Goal: Task Accomplishment & Management: Complete application form

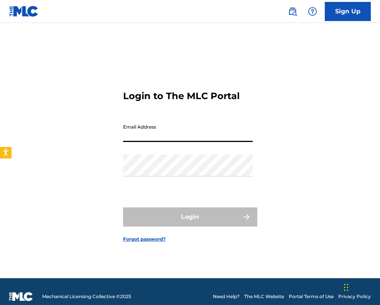
click at [204, 132] on input "Email Address" at bounding box center [188, 131] width 130 height 22
type input "[EMAIL_ADDRESS][DOMAIN_NAME]"
click at [190, 217] on button "Login" at bounding box center [190, 217] width 134 height 19
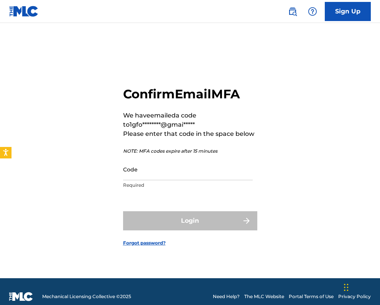
click at [144, 166] on input "Code" at bounding box center [188, 170] width 130 height 22
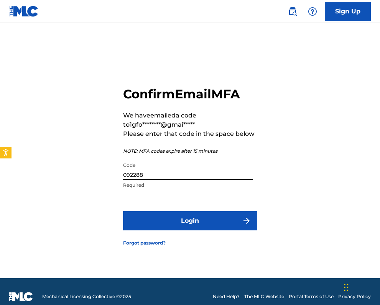
type input "092288"
click at [171, 219] on button "Login" at bounding box center [190, 221] width 134 height 19
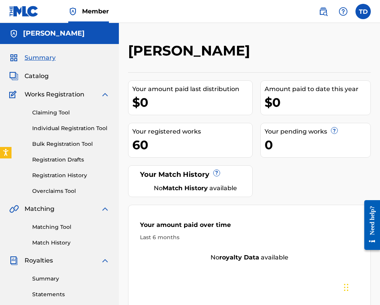
click at [70, 126] on link "Individual Registration Tool" at bounding box center [70, 129] width 77 height 8
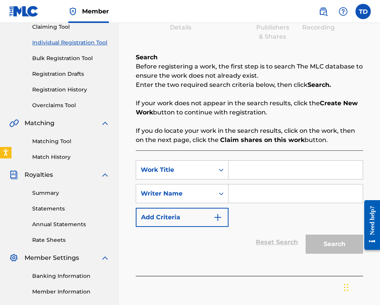
scroll to position [79, 0]
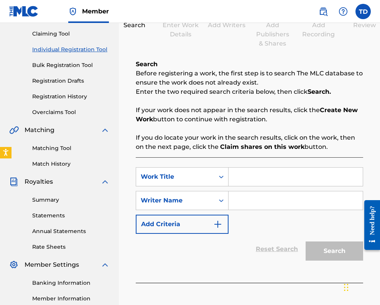
click at [250, 177] on input "Search Form" at bounding box center [295, 177] width 134 height 18
type input "what's that"
click at [252, 203] on input "Search Form" at bounding box center [295, 201] width 134 height 18
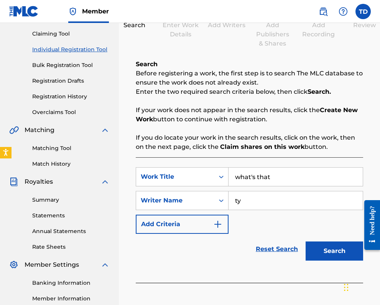
type input "t"
type input "[PERSON_NAME]"
click at [340, 254] on button "Search" at bounding box center [333, 251] width 57 height 19
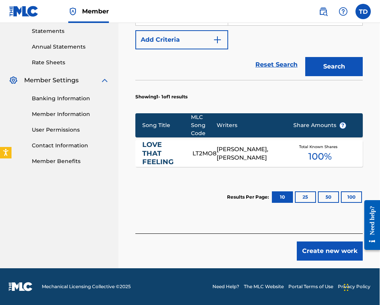
scroll to position [264, 0]
click at [321, 251] on button "Create new work" at bounding box center [330, 251] width 66 height 19
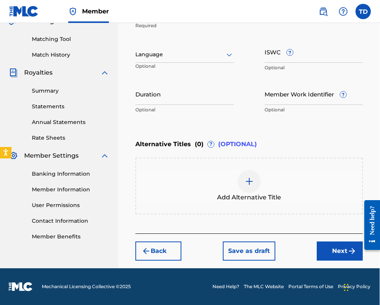
click at [159, 50] on div at bounding box center [184, 55] width 98 height 10
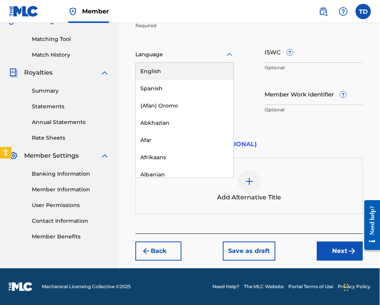
click at [160, 71] on div "English" at bounding box center [185, 71] width 98 height 17
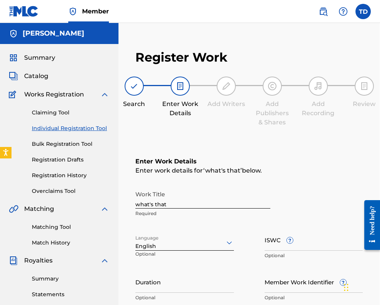
scroll to position [0, 0]
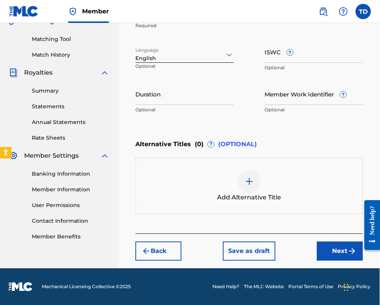
click at [330, 246] on button "Next" at bounding box center [340, 251] width 46 height 19
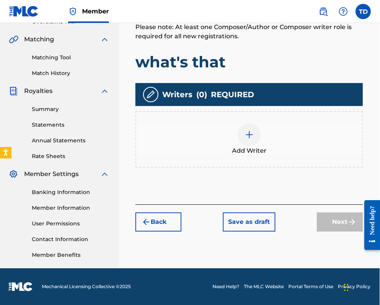
scroll to position [170, 0]
click at [248, 133] on img at bounding box center [248, 134] width 9 height 9
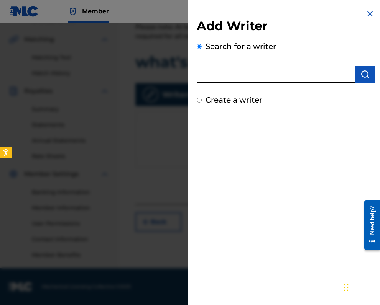
click at [218, 73] on input "text" at bounding box center [276, 74] width 159 height 17
type input "[PERSON_NAME]"
click at [364, 70] on img "submit" at bounding box center [364, 74] width 9 height 9
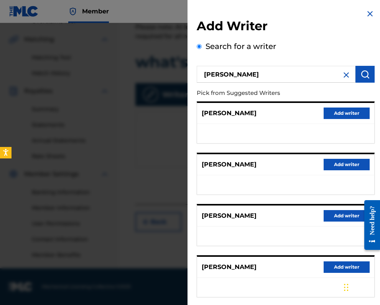
scroll to position [0, 0]
click at [347, 113] on button "Add writer" at bounding box center [346, 113] width 46 height 11
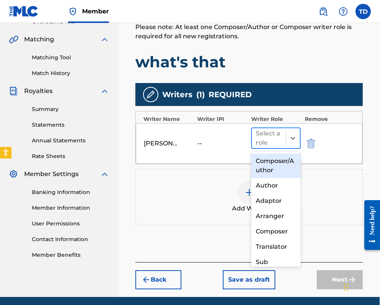
click at [271, 141] on div at bounding box center [269, 138] width 26 height 11
click at [271, 166] on div "Composer/Author" at bounding box center [276, 166] width 50 height 25
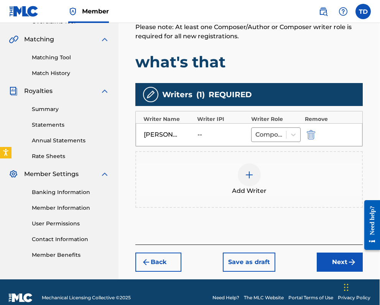
click at [249, 172] on img at bounding box center [248, 175] width 9 height 9
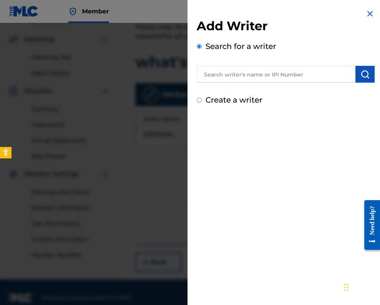
click at [200, 101] on input "Create a writer" at bounding box center [199, 100] width 5 height 5
radio input "false"
radio input "true"
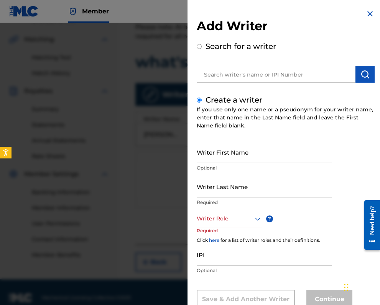
click at [215, 158] on input "Writer First Name" at bounding box center [264, 152] width 135 height 22
type input "C"
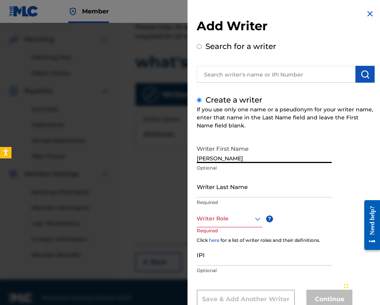
type input "[PERSON_NAME]"
click at [296, 187] on input "Writer Last Name" at bounding box center [264, 187] width 135 height 22
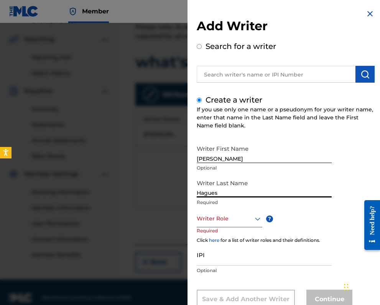
type input "Hagues"
click at [254, 216] on div "Writer Role" at bounding box center [230, 218] width 66 height 17
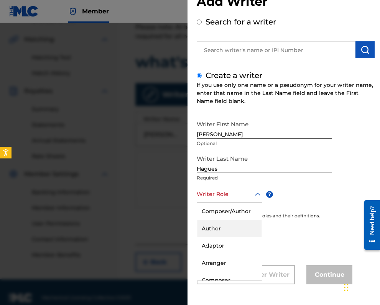
click at [210, 228] on div "Author" at bounding box center [229, 228] width 65 height 17
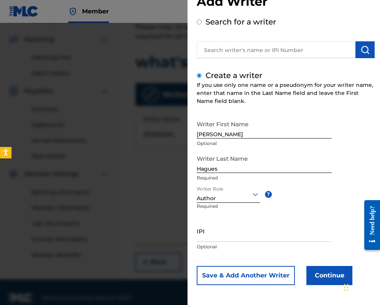
click at [327, 274] on button "Continue" at bounding box center [329, 275] width 46 height 19
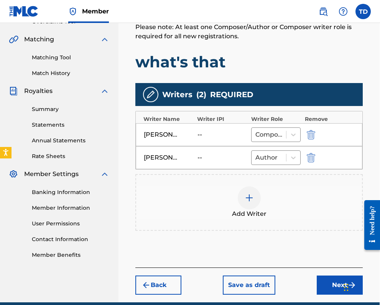
click at [250, 200] on img at bounding box center [248, 198] width 9 height 9
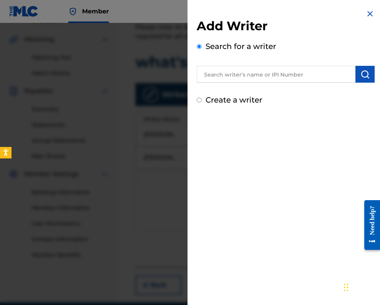
click at [200, 99] on input "Create a writer" at bounding box center [199, 100] width 5 height 5
radio input "false"
radio input "true"
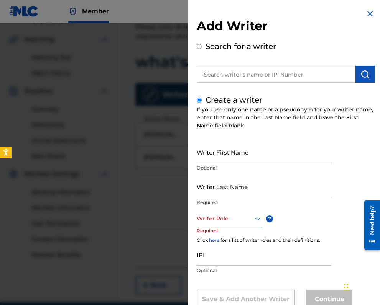
click at [213, 151] on input "Writer First Name" at bounding box center [264, 152] width 135 height 22
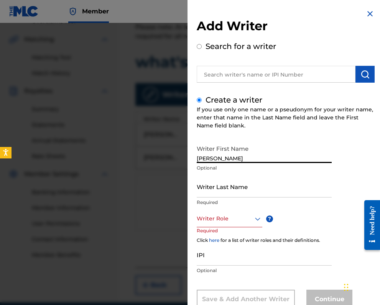
click at [225, 154] on input "[PERSON_NAME]" at bounding box center [264, 152] width 135 height 22
click at [201, 159] on input "[PERSON_NAME]" at bounding box center [264, 152] width 135 height 22
type input "[PERSON_NAME]"
click at [214, 193] on input "Writer Last Name" at bounding box center [264, 187] width 135 height 22
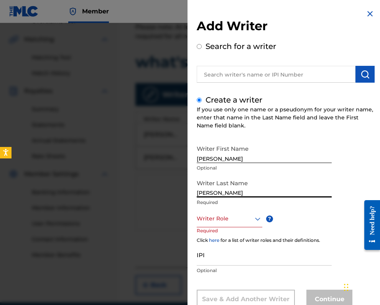
type input "[PERSON_NAME]"
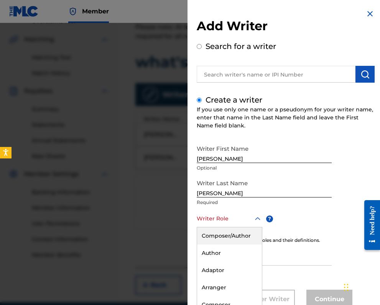
click at [216, 218] on div "Composer/Author, 1 of 8. 8 results available. Use Up and Down to choose options…" at bounding box center [230, 218] width 66 height 17
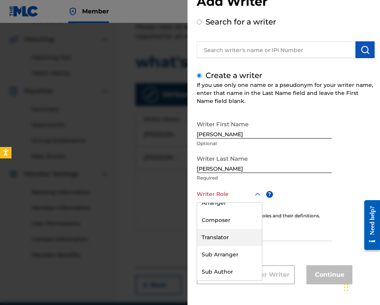
scroll to position [170, 1]
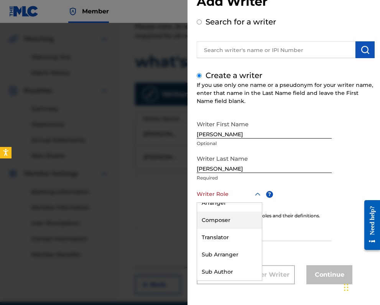
click at [217, 217] on div "Composer" at bounding box center [229, 220] width 65 height 17
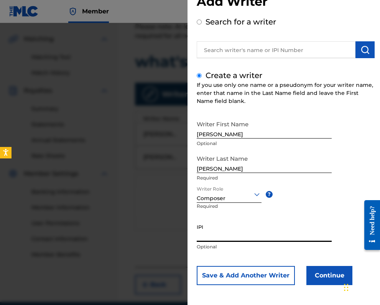
click at [215, 233] on input "IPI" at bounding box center [264, 231] width 135 height 22
click at [233, 233] on input "IPI" at bounding box center [264, 231] width 135 height 22
type input "01022337116"
click at [333, 274] on button "Continue" at bounding box center [329, 275] width 46 height 19
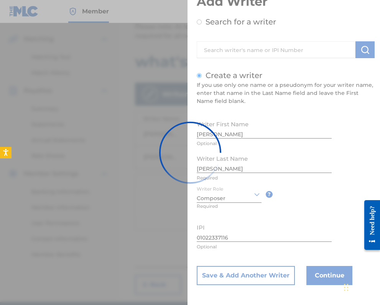
scroll to position [0, 0]
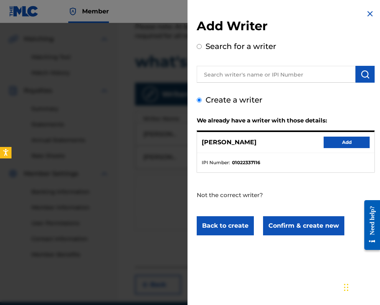
click at [300, 226] on button "Confirm & create new" at bounding box center [303, 226] width 81 height 19
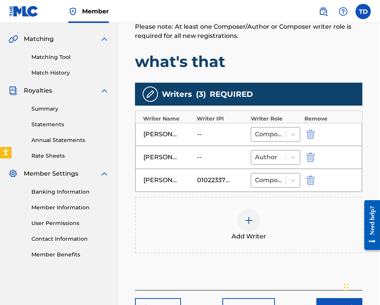
click at [201, 134] on div "--" at bounding box center [214, 134] width 34 height 9
click at [264, 136] on div at bounding box center [268, 134] width 27 height 11
click at [309, 132] on img "submit" at bounding box center [310, 134] width 8 height 9
type input "[PERSON_NAME]"
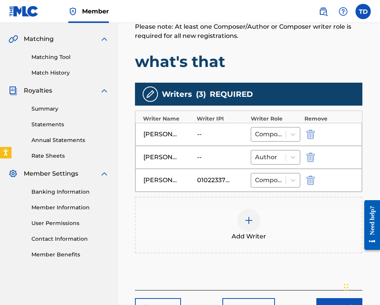
type input "01022337116"
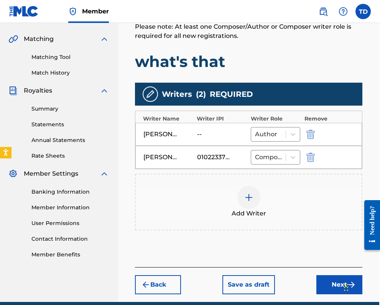
click at [248, 197] on img at bounding box center [248, 197] width 9 height 9
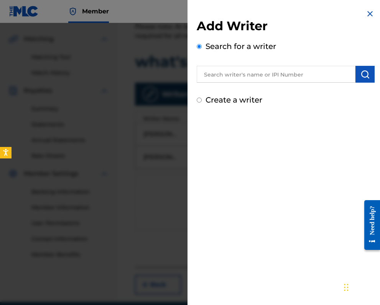
click at [225, 75] on input "text" at bounding box center [276, 74] width 159 height 17
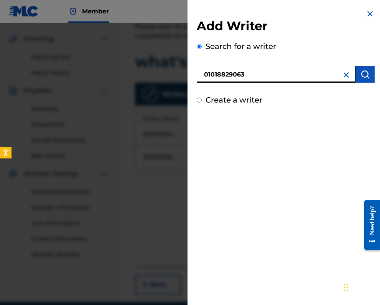
type input "01018829063"
click at [366, 72] on img "submit" at bounding box center [364, 74] width 9 height 9
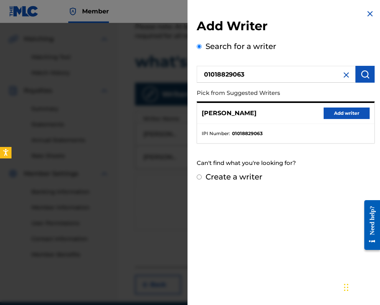
click at [338, 110] on button "Add writer" at bounding box center [346, 113] width 46 height 11
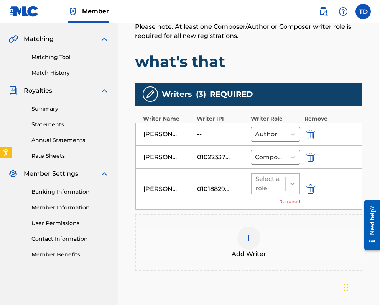
click at [289, 180] on icon at bounding box center [293, 184] width 8 height 8
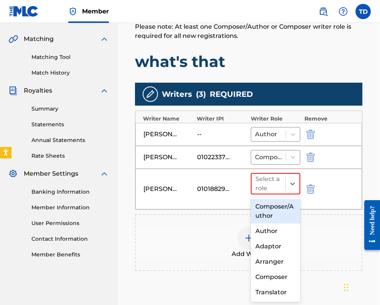
click at [276, 209] on div "Composer/Author" at bounding box center [276, 211] width 50 height 25
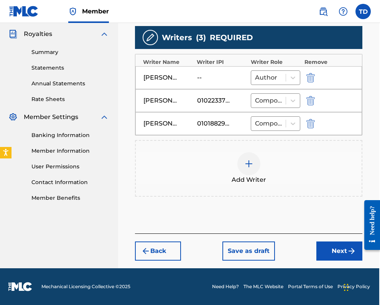
click at [337, 244] on button "Next" at bounding box center [339, 251] width 46 height 19
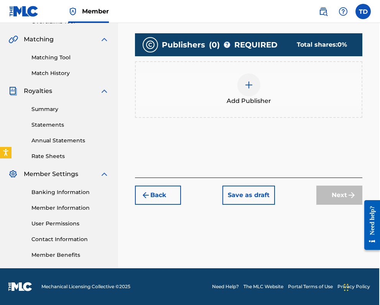
scroll to position [170, 1]
click at [249, 82] on img at bounding box center [248, 84] width 9 height 9
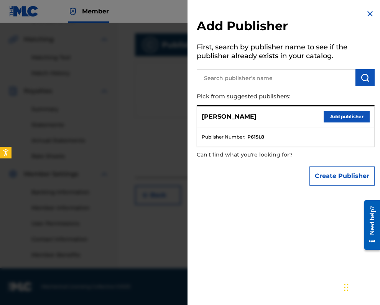
click at [344, 116] on button "Add publisher" at bounding box center [346, 116] width 46 height 11
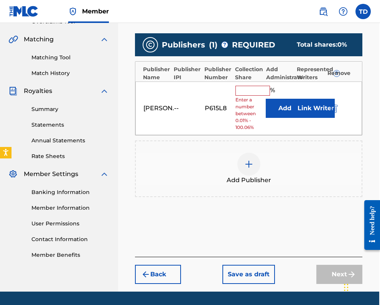
click at [245, 90] on input "text" at bounding box center [252, 91] width 34 height 10
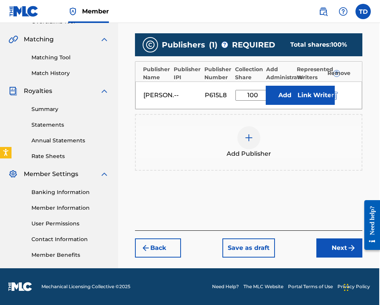
type input "100"
click at [283, 93] on button "Add" at bounding box center [285, 95] width 38 height 19
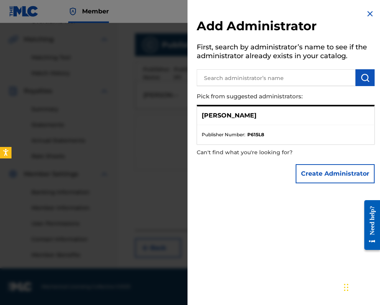
click at [367, 14] on img at bounding box center [369, 13] width 9 height 9
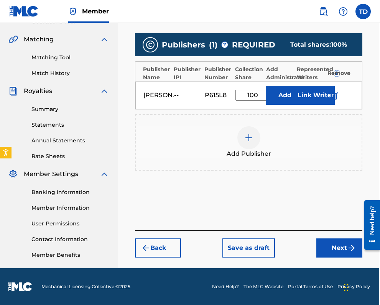
click at [315, 93] on button "Link Writer" at bounding box center [315, 95] width 38 height 19
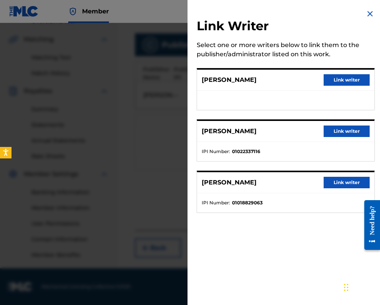
click at [339, 131] on button "Link writer" at bounding box center [346, 131] width 46 height 11
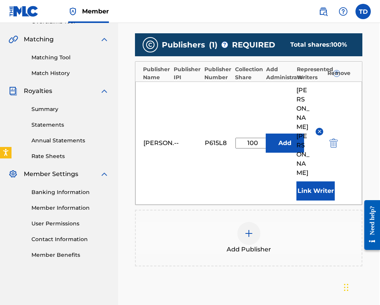
click at [322, 182] on button "Link Writer" at bounding box center [315, 191] width 38 height 19
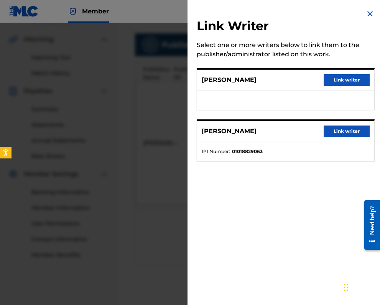
click at [344, 76] on button "Link writer" at bounding box center [346, 79] width 46 height 11
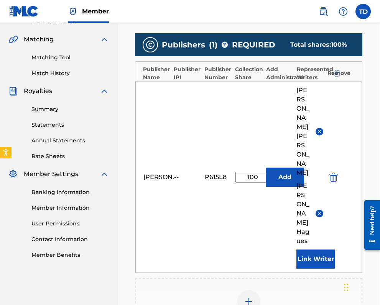
click at [319, 250] on button "Link Writer" at bounding box center [315, 259] width 38 height 19
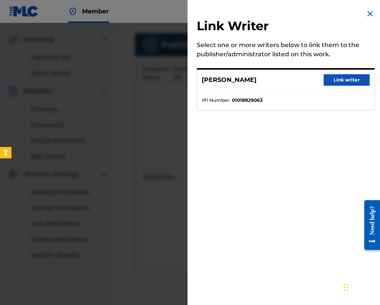
click at [344, 80] on button "Link writer" at bounding box center [346, 79] width 46 height 11
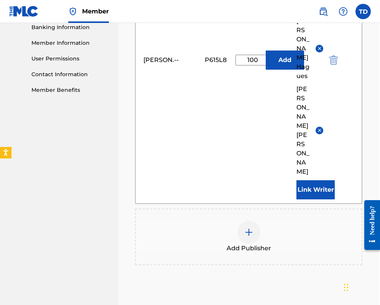
scroll to position [335, 1]
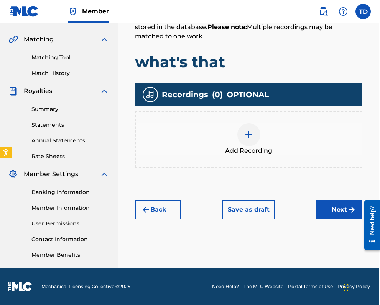
click at [343, 205] on button "Next" at bounding box center [339, 209] width 46 height 19
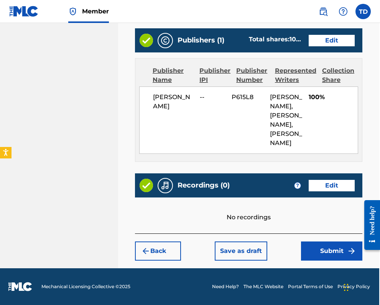
scroll to position [438, 1]
click at [329, 257] on button "Submit" at bounding box center [331, 251] width 61 height 19
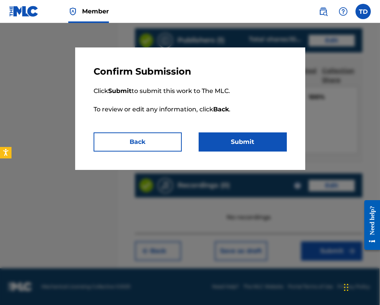
click at [247, 138] on button "Submit" at bounding box center [242, 142] width 88 height 19
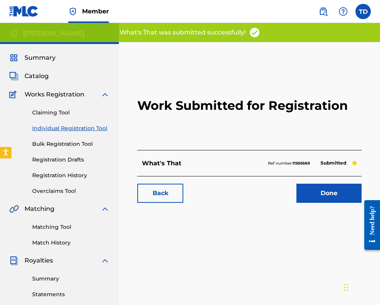
click at [325, 191] on link "Done" at bounding box center [328, 193] width 65 height 19
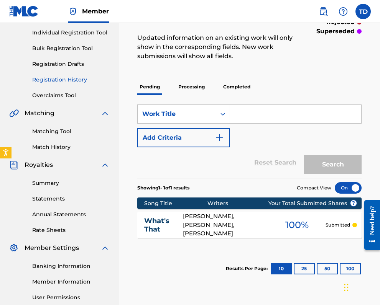
scroll to position [95, 0]
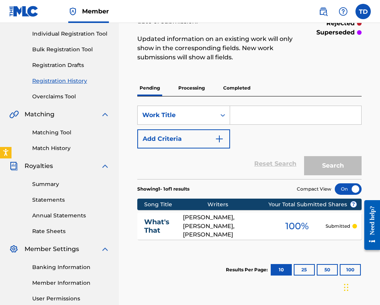
click at [193, 84] on p "Processing" at bounding box center [191, 88] width 31 height 16
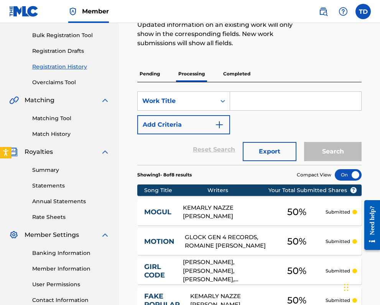
scroll to position [102, 0]
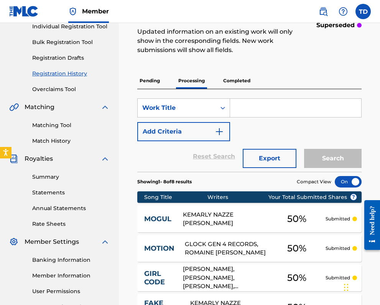
click at [236, 80] on p "Completed" at bounding box center [237, 81] width 32 height 16
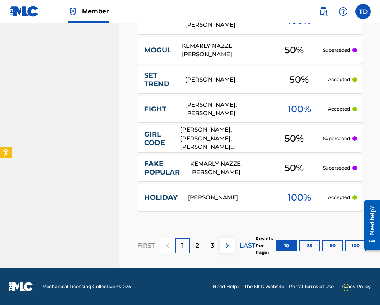
scroll to position [420, 0]
click at [199, 245] on div "2" at bounding box center [197, 246] width 15 height 15
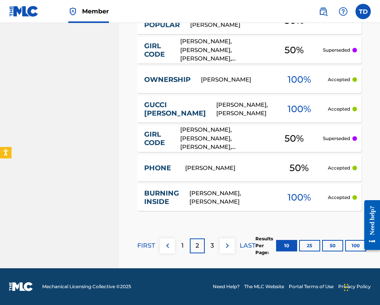
click at [211, 244] on p "3" at bounding box center [211, 245] width 3 height 9
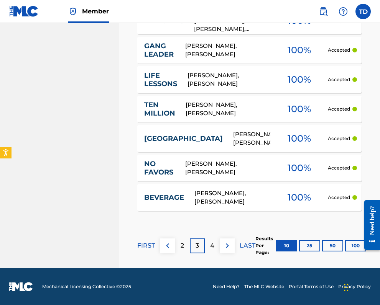
click at [227, 245] on img at bounding box center [227, 245] width 9 height 9
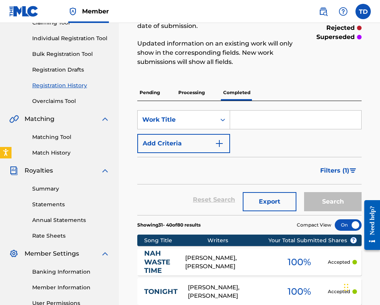
scroll to position [91, 0]
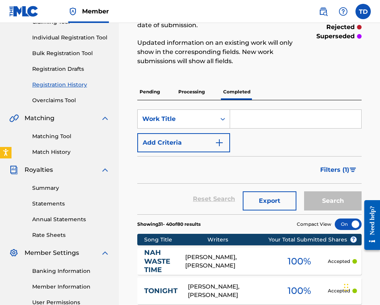
click at [47, 187] on link "Summary" at bounding box center [70, 188] width 77 height 8
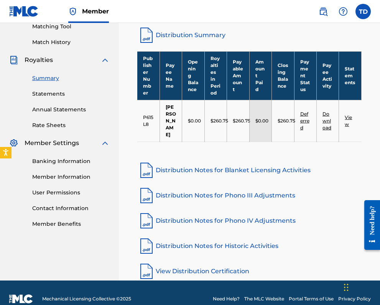
scroll to position [200, 0]
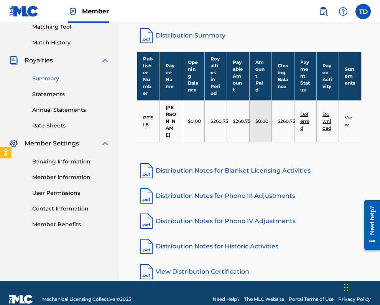
click at [350, 115] on link "View" at bounding box center [347, 121] width 7 height 13
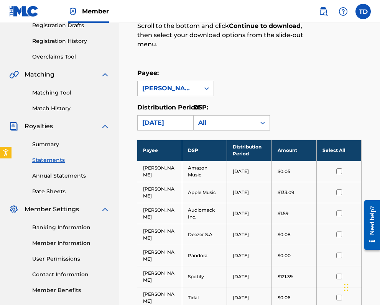
scroll to position [136, 0]
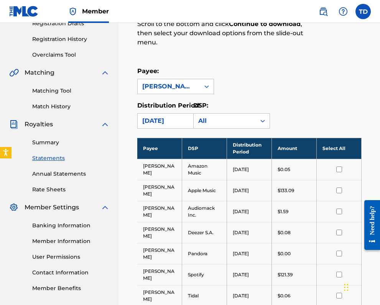
click at [62, 172] on link "Annual Statements" at bounding box center [70, 174] width 77 height 8
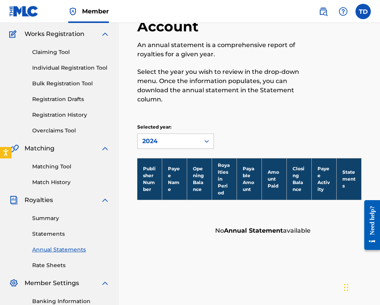
scroll to position [57, 0]
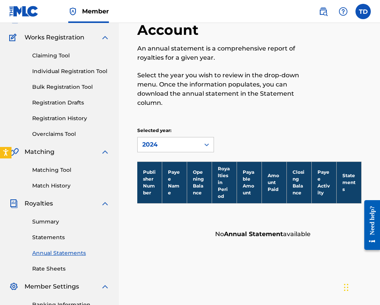
click at [56, 184] on link "Match History" at bounding box center [70, 186] width 77 height 8
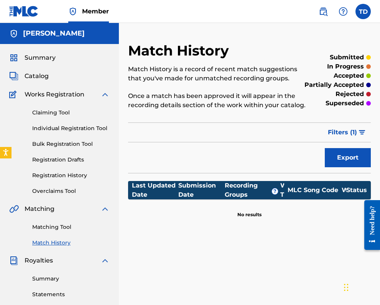
click at [349, 157] on button "Export" at bounding box center [348, 157] width 46 height 19
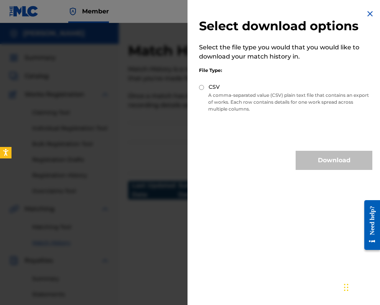
click at [365, 13] on img at bounding box center [369, 13] width 9 height 9
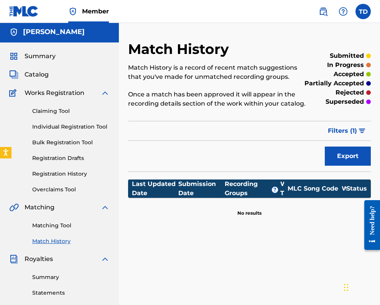
scroll to position [2, 0]
click at [36, 70] on span "Catalog" at bounding box center [37, 74] width 24 height 9
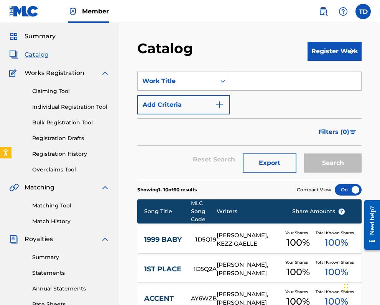
scroll to position [16, 0]
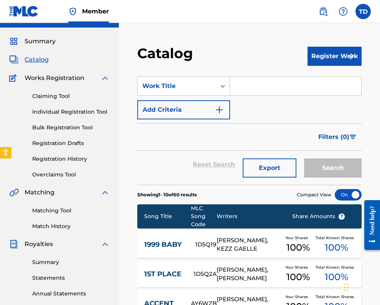
click at [64, 157] on link "Registration History" at bounding box center [70, 159] width 77 height 8
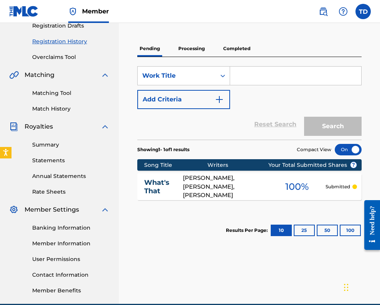
scroll to position [128, 0]
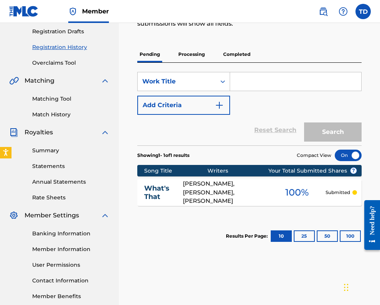
click at [232, 52] on p "Completed" at bounding box center [237, 54] width 32 height 16
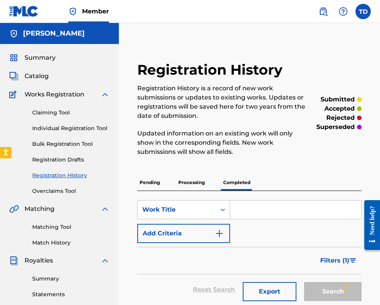
click at [364, 8] on label at bounding box center [362, 11] width 15 height 15
click at [363, 11] on input "TD [PERSON_NAME] [EMAIL_ADDRESS][DOMAIN_NAME] Notification Preferences Profile …" at bounding box center [363, 11] width 0 height 0
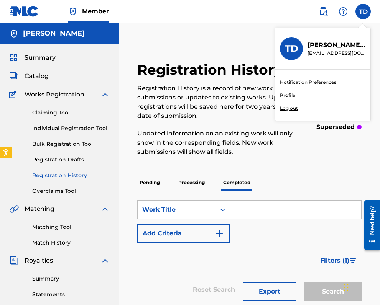
click at [284, 108] on p "Log out" at bounding box center [289, 108] width 18 height 7
click at [363, 11] on input "TD [PERSON_NAME] [EMAIL_ADDRESS][DOMAIN_NAME] Notification Preferences Profile …" at bounding box center [363, 11] width 0 height 0
click at [284, 108] on div at bounding box center [322, 94] width 95 height 49
click at [363, 11] on input "TD [PERSON_NAME] [EMAIL_ADDRESS][DOMAIN_NAME]" at bounding box center [363, 11] width 0 height 0
